Goal: Check status: Check status

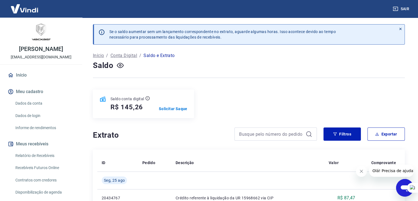
click at [268, 107] on div "Saldo conta digital R$ 145,26 Solicitar Saque" at bounding box center [249, 103] width 312 height 29
click at [383, 106] on div "Saldo conta digital R$ 145,26 Solicitar Saque" at bounding box center [249, 103] width 312 height 29
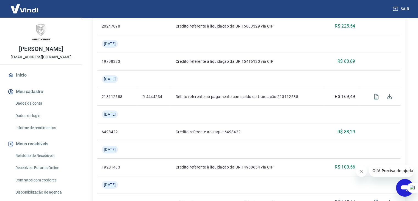
scroll to position [286, 0]
